Goal: Information Seeking & Learning: Learn about a topic

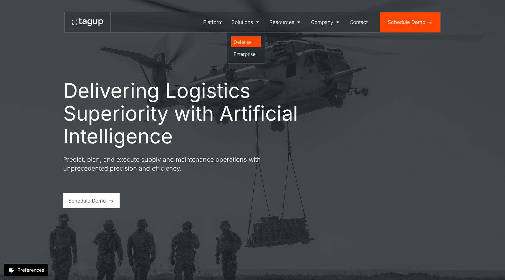
click at [238, 42] on div "Defense" at bounding box center [246, 41] width 25 height 7
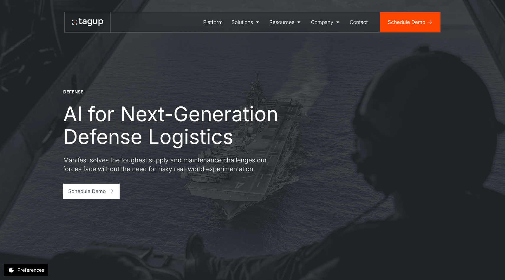
click at [490, 220] on div "DEFENSE AI for Next-Generation Defense Logistics Manifest solves the toughest s…" at bounding box center [253, 140] width 480 height 280
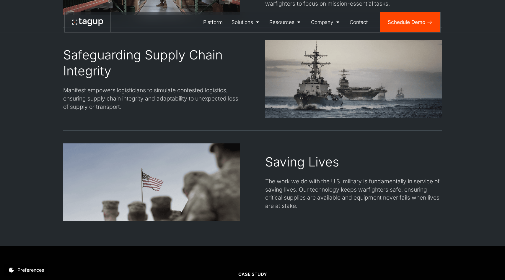
scroll to position [1111, 0]
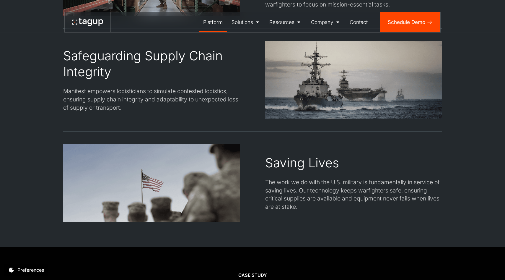
click at [214, 23] on div "Platform" at bounding box center [213, 22] width 20 height 8
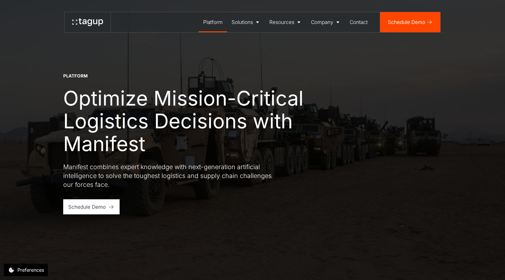
click at [379, 189] on div "Platform Optimize Mission-Critical Logistics Decisions with Manifest Manifest c…" at bounding box center [252, 143] width 379 height 141
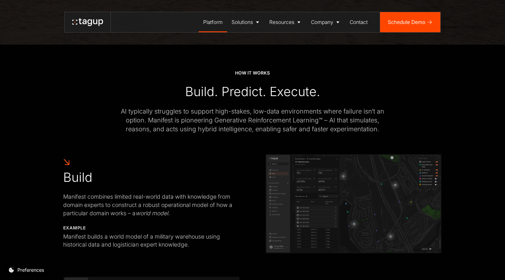
scroll to position [236, 0]
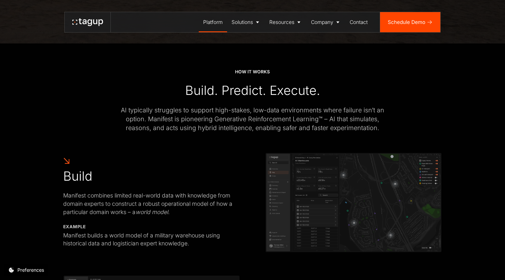
click at [217, 119] on div "AI typically struggles to support high-stakes, low-data environments where fail…" at bounding box center [253, 119] width 278 height 27
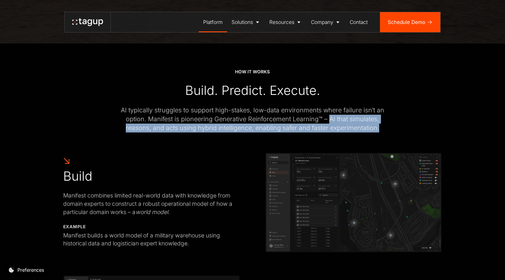
drag, startPoint x: 330, startPoint y: 121, endPoint x: 380, endPoint y: 128, distance: 50.1
click at [380, 128] on div "AI typically struggles to support high-stakes, low-data environments where fail…" at bounding box center [253, 119] width 278 height 27
copy div "AI that simulates, reasons, and acts using hybrid intelligence, enabling safer …"
